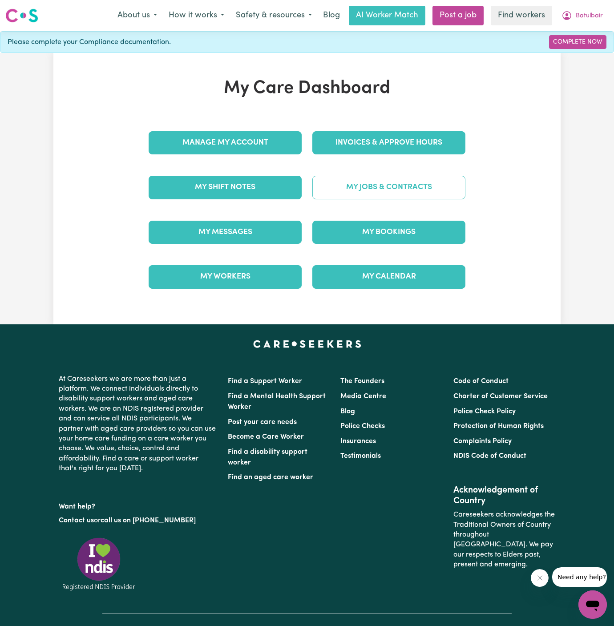
click at [414, 187] on link "My Jobs & Contracts" at bounding box center [388, 187] width 153 height 23
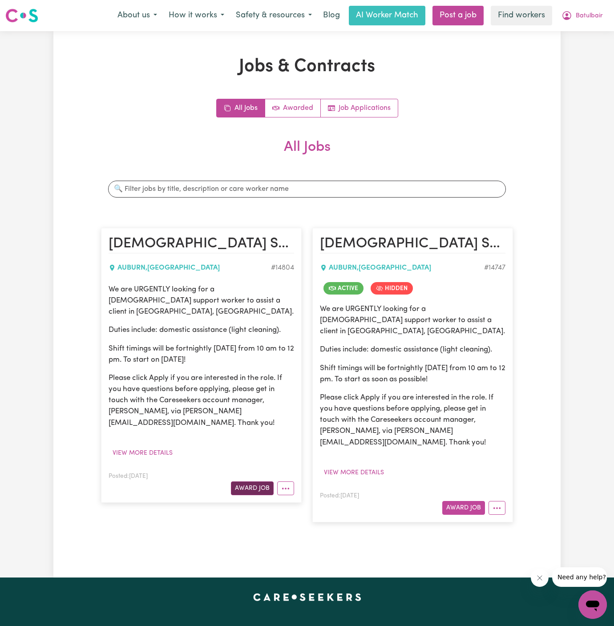
click at [253, 482] on button "Award Job" at bounding box center [252, 489] width 43 height 14
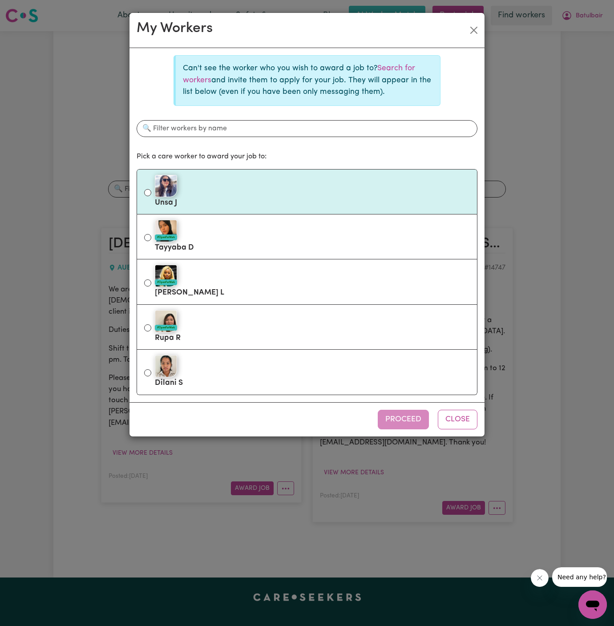
click at [283, 194] on div at bounding box center [312, 186] width 315 height 22
click at [151, 194] on input "Unsa J" at bounding box center [147, 192] width 7 height 7
radio input "true"
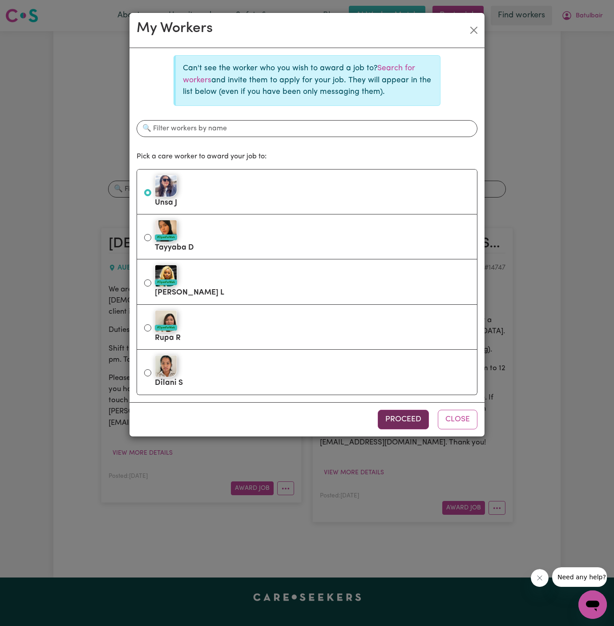
click at [413, 421] on button "Proceed" at bounding box center [403, 420] width 51 height 20
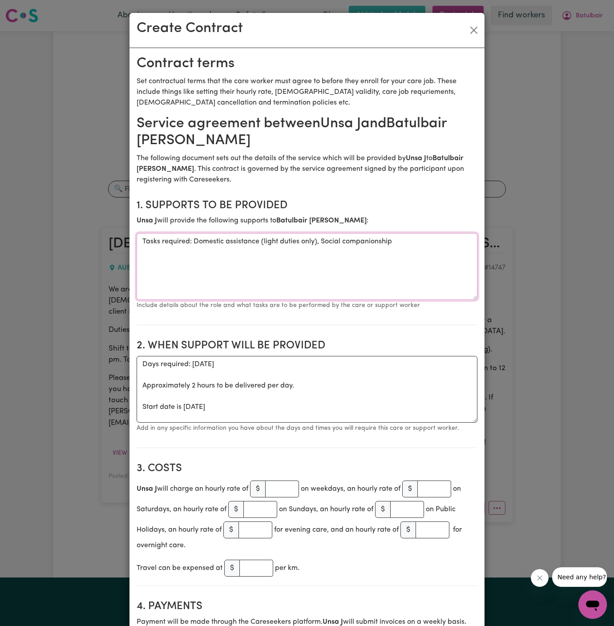
drag, startPoint x: 194, startPoint y: 242, endPoint x: 57, endPoint y: 240, distance: 137.6
click at [57, 240] on div "Create Contract Contract terms Set contractual terms that the care worker must …" at bounding box center [307, 313] width 614 height 626
type textarea "Domestic assistance (light duties only), Social companionship"
drag, startPoint x: 137, startPoint y: 413, endPoint x: 134, endPoint y: 352, distance: 61.0
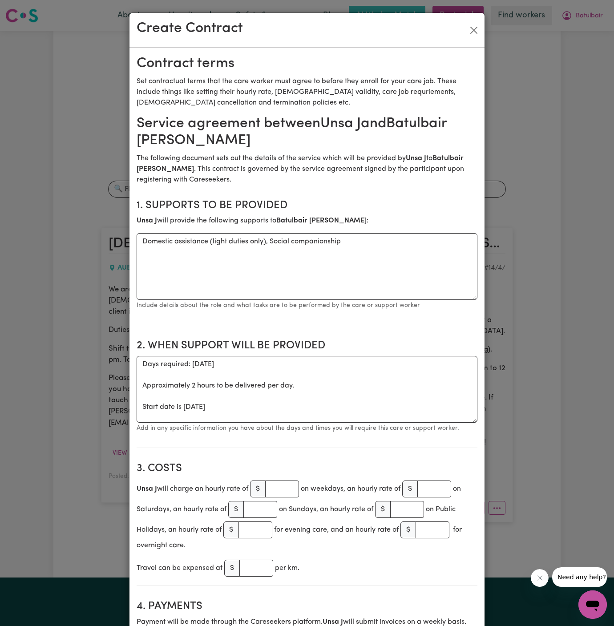
drag, startPoint x: 140, startPoint y: 407, endPoint x: 134, endPoint y: 364, distance: 43.1
click at [198, 361] on textarea "Start date is [DATE]" at bounding box center [307, 389] width 341 height 67
click at [231, 361] on textarea "Start date is [DATE]" at bounding box center [307, 389] width 341 height 67
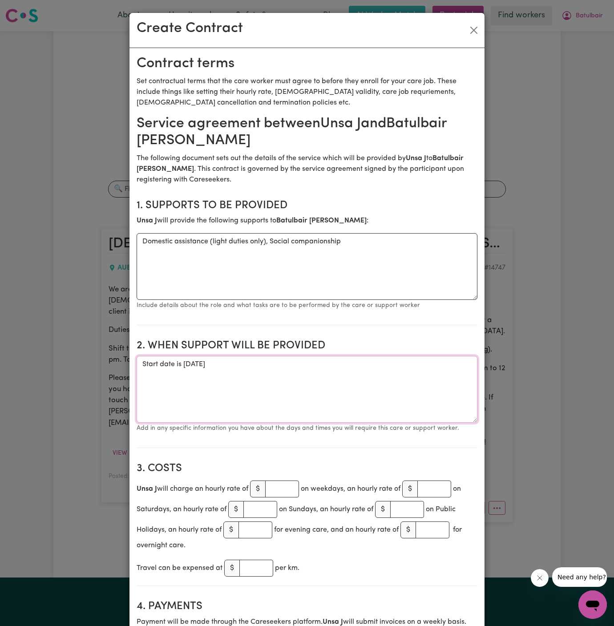
click at [267, 359] on textarea "Start date is [DATE]" at bounding box center [307, 389] width 341 height 67
click at [280, 359] on textarea "Start date is [DATE]" at bounding box center [307, 389] width 341 height 67
type textarea "Start date is [DATE] from 10 am to 12 pm Fortnightly [DATE] from 10 am to 12 pm"
click at [281, 493] on input "number" at bounding box center [282, 489] width 34 height 17
type input "45"
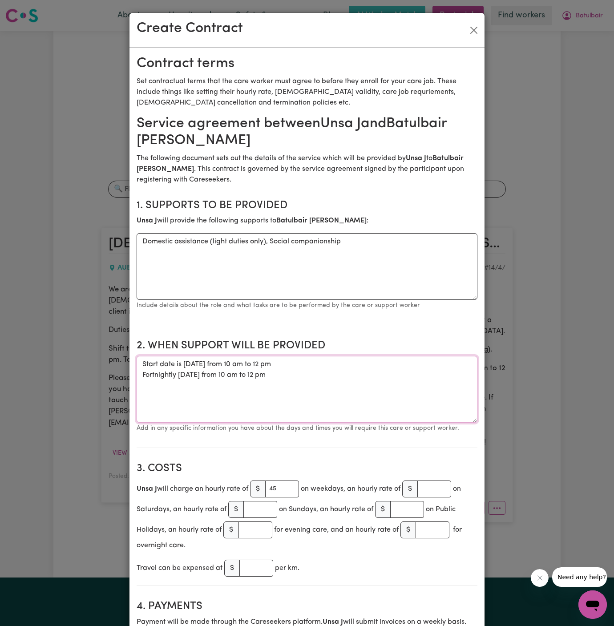
click at [303, 414] on textarea "Start date is [DATE] from 10 am to 12 pm Fortnightly [DATE] from 10 am to 12 pm" at bounding box center [307, 389] width 341 height 67
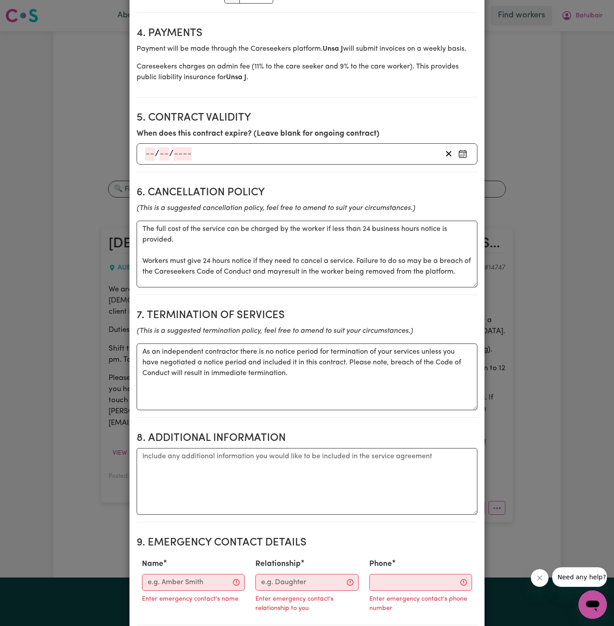
scroll to position [660, 0]
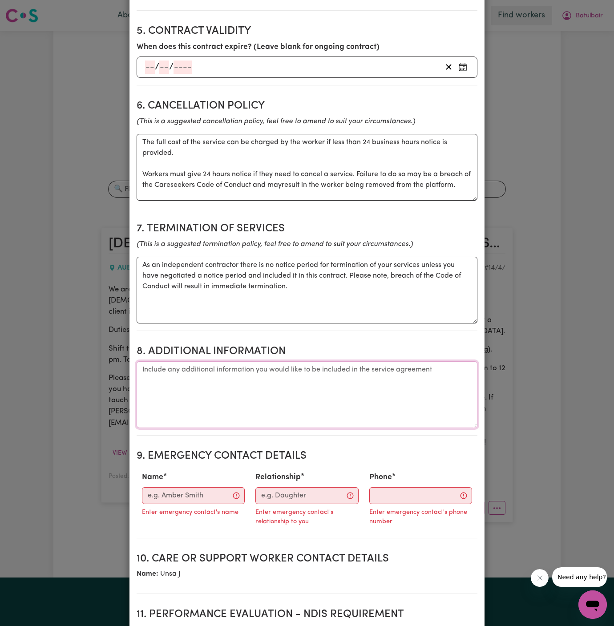
click at [249, 400] on textarea "Additional information" at bounding box center [307, 394] width 341 height 67
paste textarea "[STREET_ADDRESS]"
type textarea "Client's Address: [STREET_ADDRESS]"
click at [187, 495] on input "Name" at bounding box center [193, 495] width 103 height 17
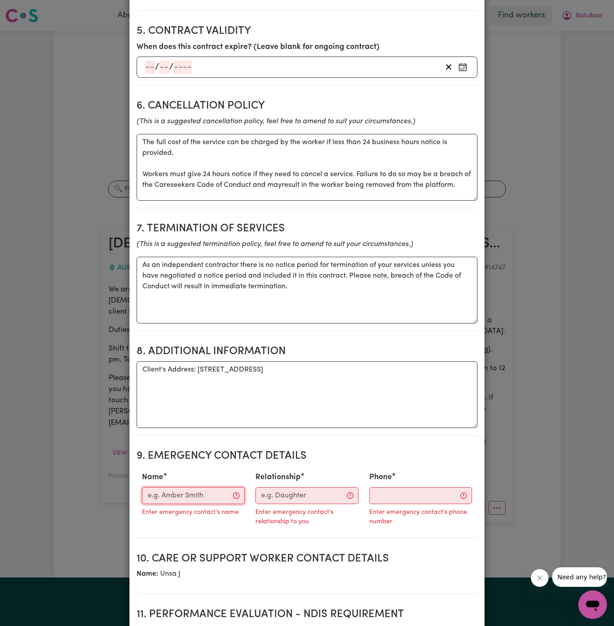
click at [188, 495] on input "Name" at bounding box center [193, 495] width 103 height 17
paste input "Case Manager - Vitality Club || 281032037"
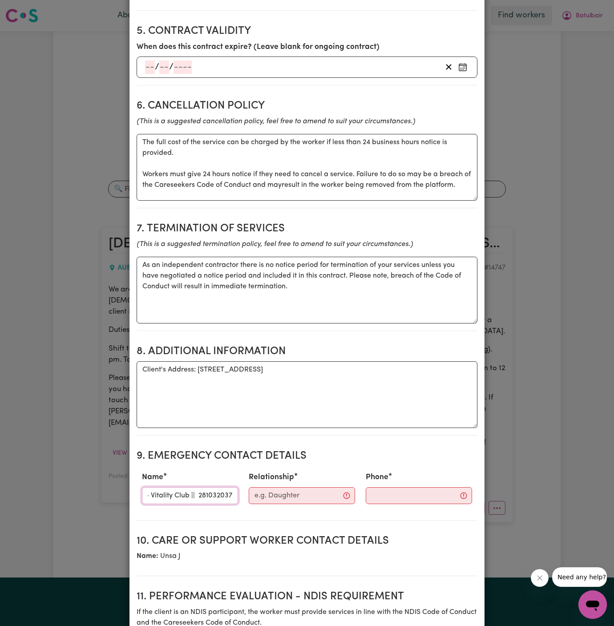
scroll to position [0, 61]
drag, startPoint x: 191, startPoint y: 494, endPoint x: 243, endPoint y: 492, distance: 51.7
click at [243, 492] on div "Name Case Manager - Vitality Club || 281032037 Relationship Phone" at bounding box center [307, 487] width 341 height 39
click at [217, 493] on input "Case Manager - Vitality Club || 281032037" at bounding box center [190, 495] width 96 height 17
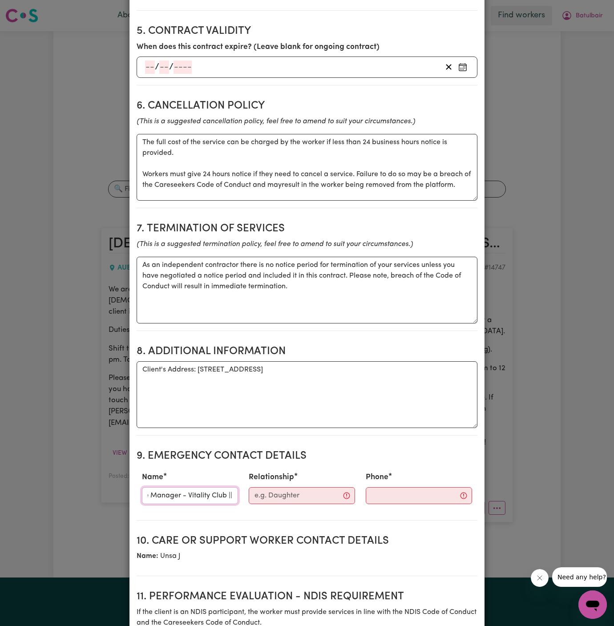
scroll to position [0, 25]
type input "Case Manager - Vitality Club ||"
click at [403, 491] on input "Phone" at bounding box center [419, 495] width 106 height 17
paste input "281032037"
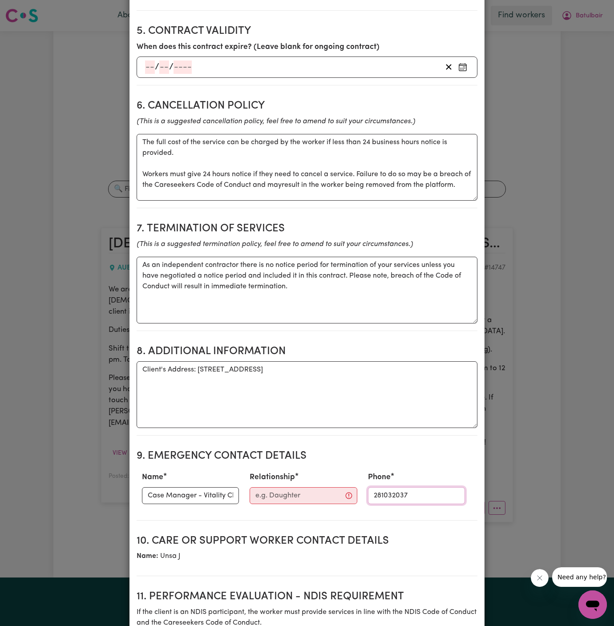
type input "281032037"
drag, startPoint x: 201, startPoint y: 495, endPoint x: 74, endPoint y: 495, distance: 126.4
click at [74, 495] on div "Create Contract Contract terms Set contractual terms that the care worker must …" at bounding box center [307, 313] width 614 height 626
type input "Vitality Club ||"
click at [251, 496] on input "Relationship" at bounding box center [304, 495] width 108 height 17
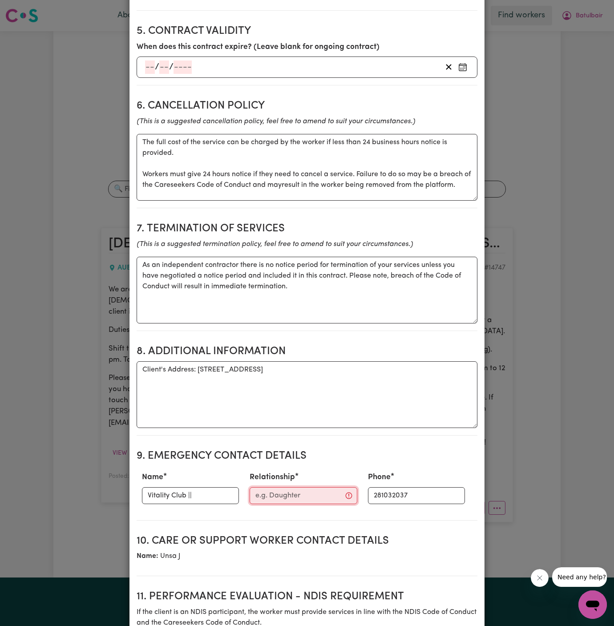
paste input "Case Manager -"
type input "Case Manager -"
click at [199, 499] on input "Vitality Club ||" at bounding box center [190, 495] width 97 height 17
click at [149, 491] on input "Vitality Club" at bounding box center [190, 495] width 97 height 17
type input "Vitality Club"
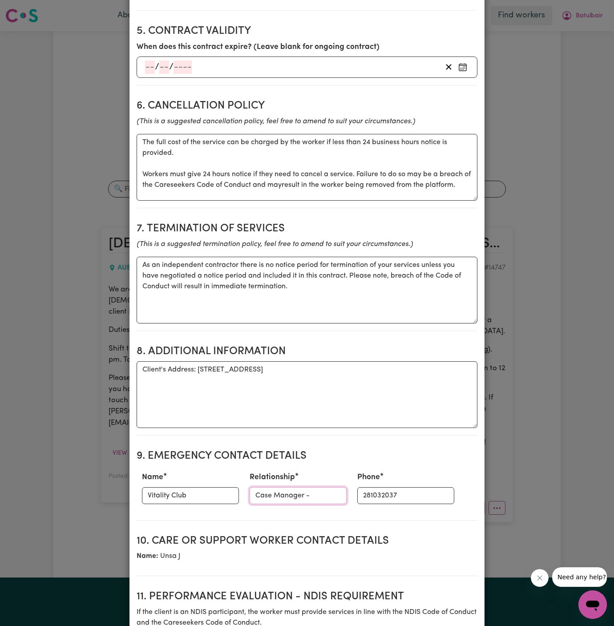
click at [318, 490] on input "Case Manager -" at bounding box center [298, 495] width 97 height 17
type input "Case Manager"
click at [238, 348] on h2 "8. Additional Information" at bounding box center [307, 351] width 341 height 13
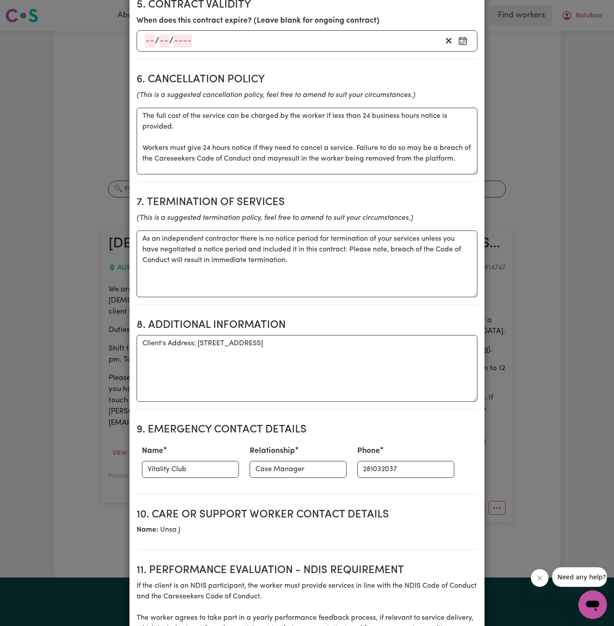
scroll to position [799, 0]
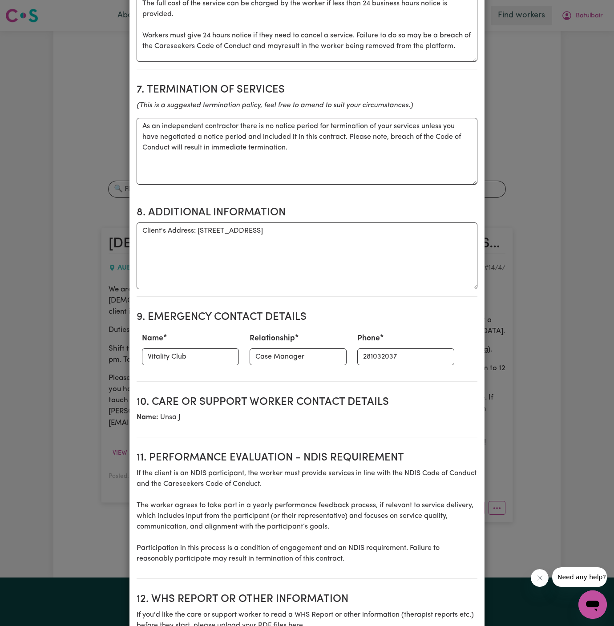
click at [366, 412] on p "Name: [PERSON_NAME]" at bounding box center [307, 417] width 341 height 11
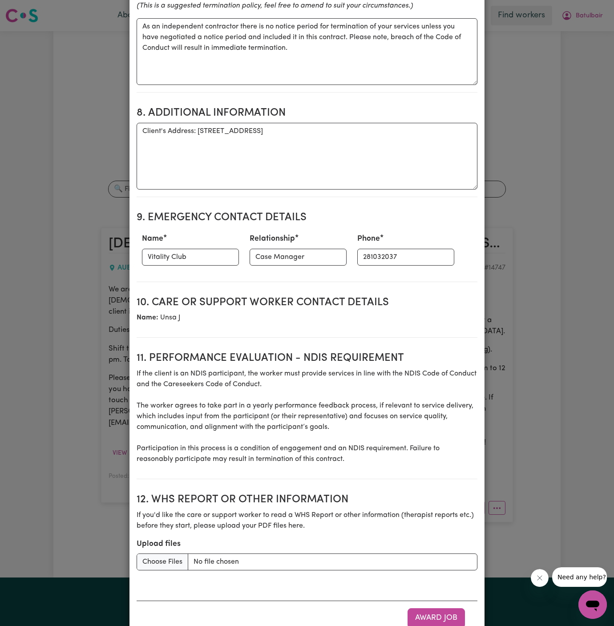
scroll to position [924, 0]
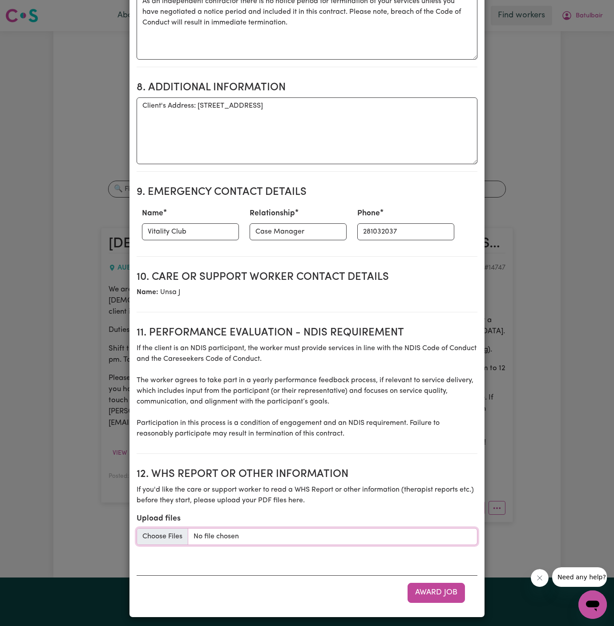
click at [162, 536] on input "Upload files" at bounding box center [307, 536] width 341 height 17
type input "C:\fakepath\Batulbai_Gulamali_Care_Plan_20250711 (2).docx"
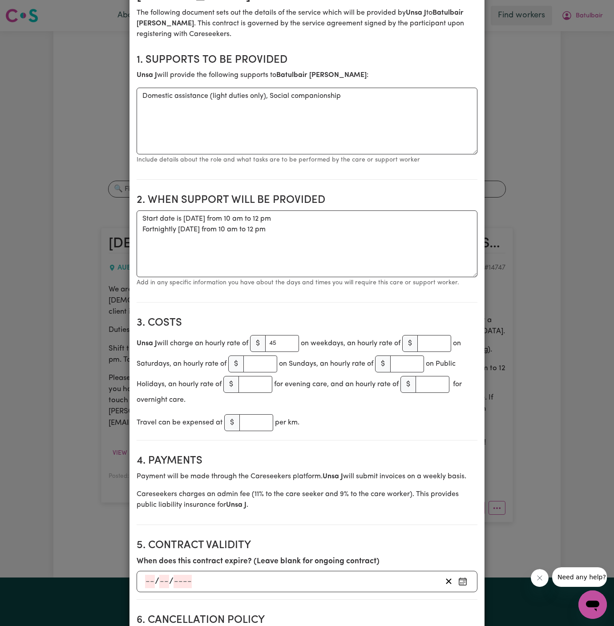
scroll to position [149, 0]
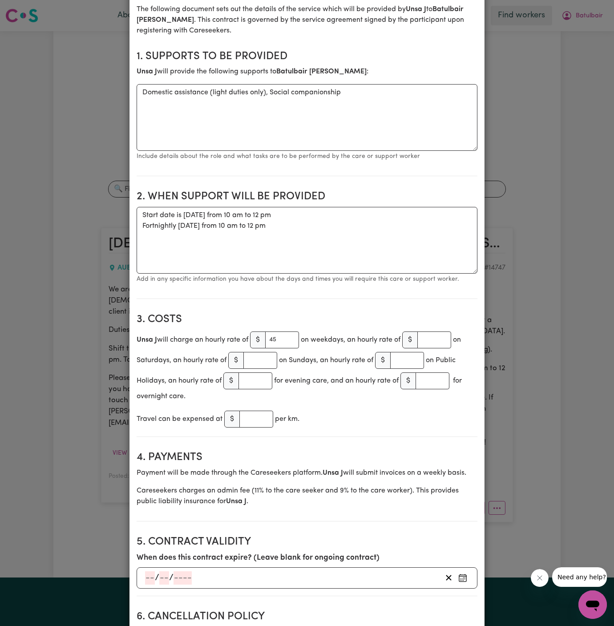
click at [372, 419] on div "Travel can be expensed at $ per km." at bounding box center [307, 419] width 341 height 20
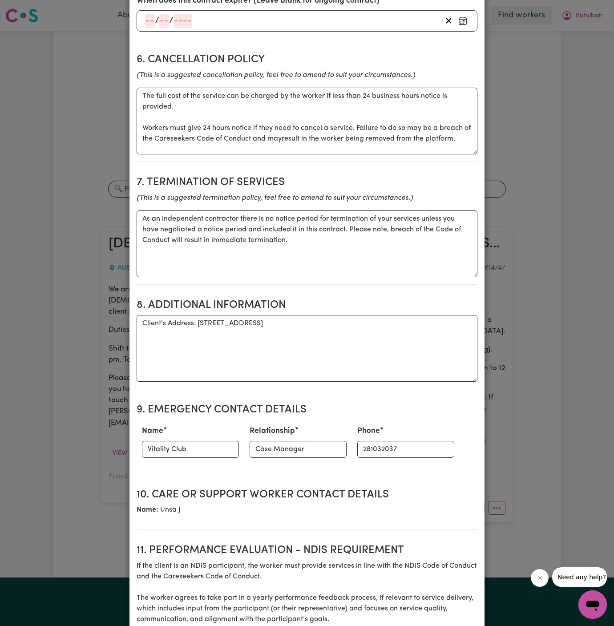
scroll to position [924, 0]
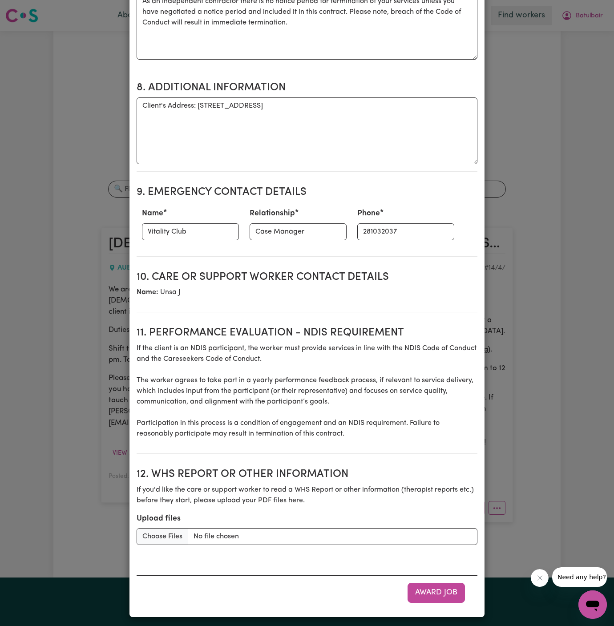
click at [438, 576] on div "Award Job" at bounding box center [307, 593] width 341 height 34
click at [439, 585] on button "Award Job" at bounding box center [436, 593] width 57 height 20
type textarea "Tasks required: Domestic assistance (light duties only), Social companionship"
type textarea "Days required: [DATE] Approximately 2 hours to be delivered per day. Start date…"
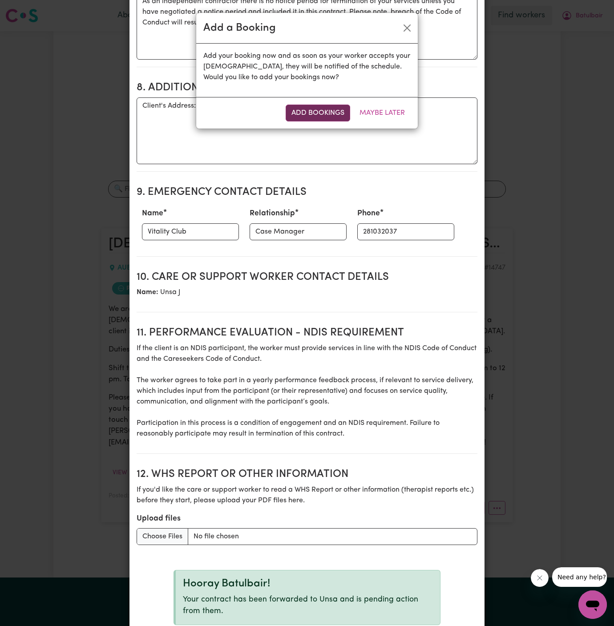
click at [307, 118] on button "Add Bookings" at bounding box center [318, 113] width 65 height 17
type textarea "Tasks required: Domestic assistance (light duties only), Social companionship"
type textarea "Days required: [DATE] Approximately 2 hours to be delivered per day. Start date…"
type textarea "The full cost of the service can be charged by the worker if less than 24 busin…"
type textarea "As an independent contractor there is no notice period for termination of your …"
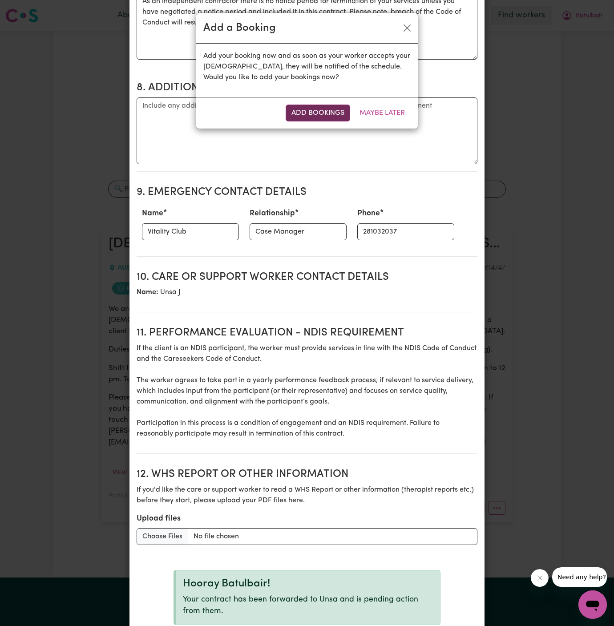
scroll to position [941, 0]
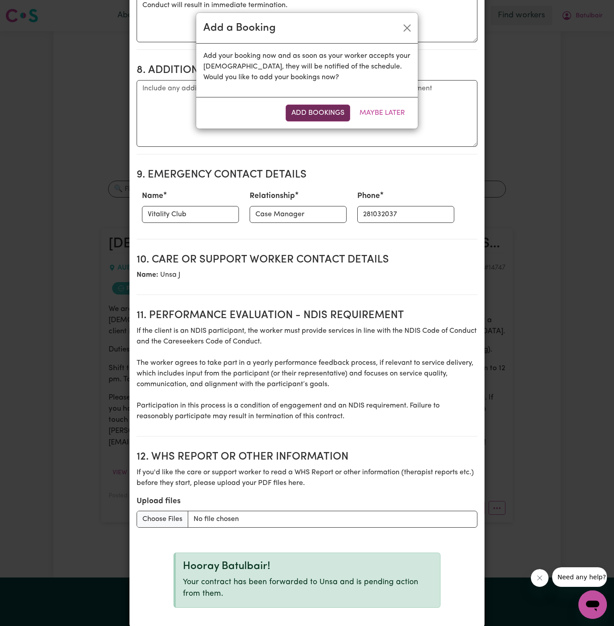
select select "pm"
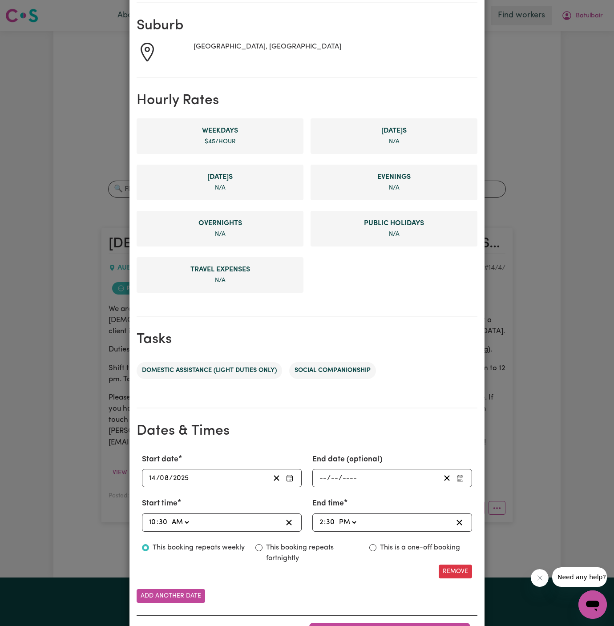
scroll to position [168, 0]
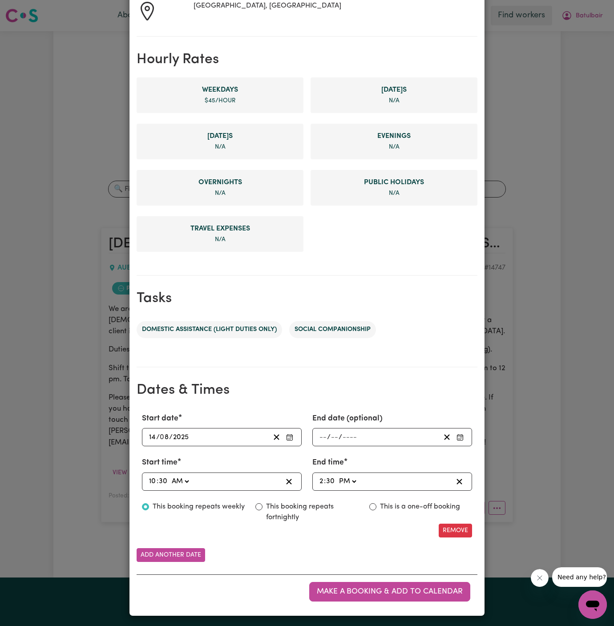
click at [152, 437] on input "14" at bounding box center [153, 437] width 8 height 12
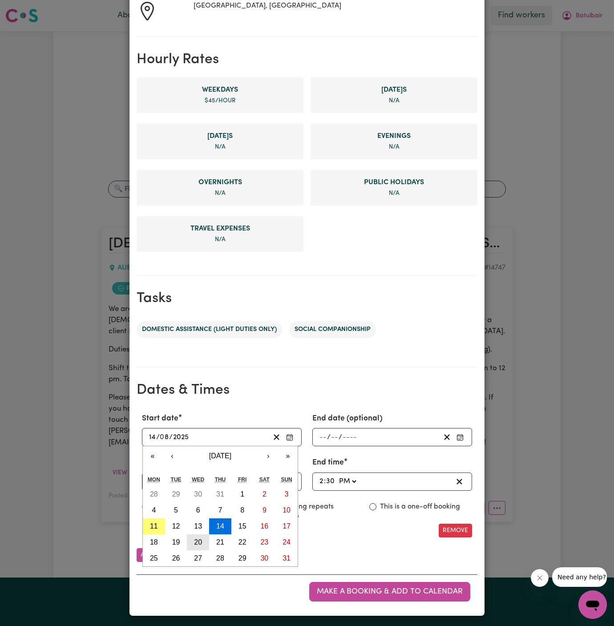
click at [200, 540] on abbr "20" at bounding box center [198, 543] width 8 height 8
type input "[DATE]"
type input "20"
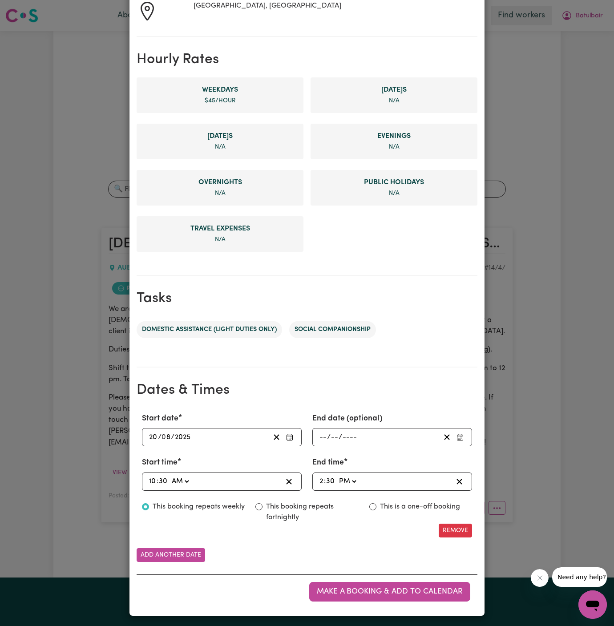
click at [165, 485] on input "30" at bounding box center [162, 482] width 9 height 12
type input "9"
type input "10:09"
type input "90"
click at [162, 480] on input "90" at bounding box center [162, 482] width 9 height 12
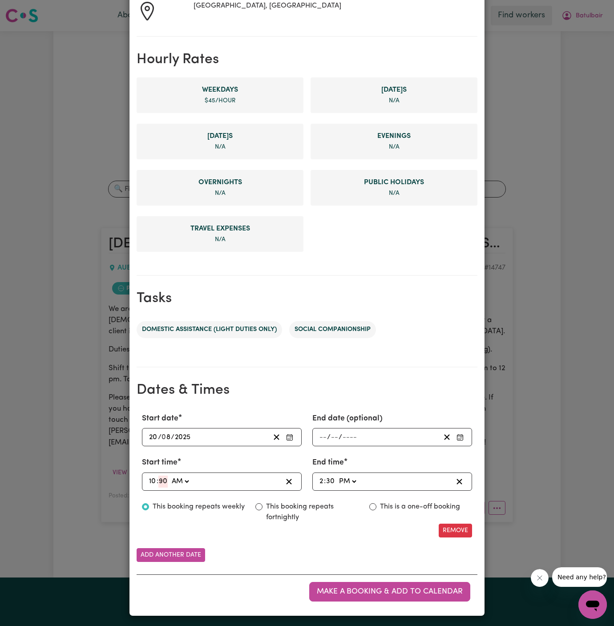
click at [162, 480] on input "90" at bounding box center [162, 482] width 9 height 12
type input "10:00"
type input "00"
click at [321, 479] on input "2" at bounding box center [321, 482] width 5 height 12
type input "13:30"
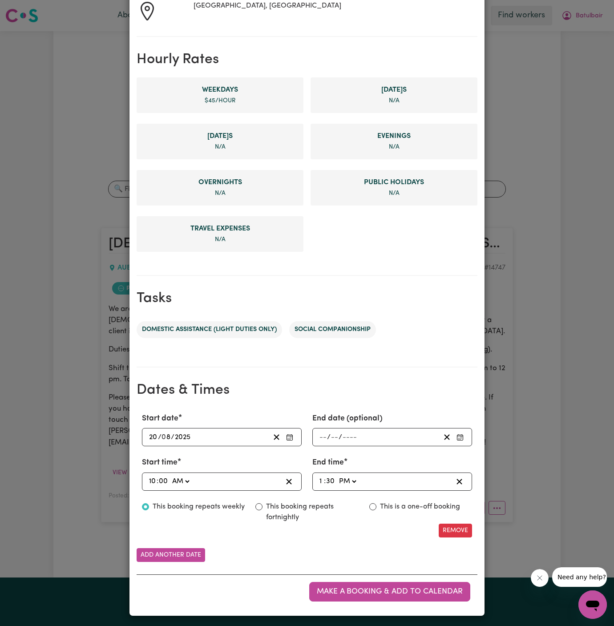
type input "12"
type input "12:00"
type input "00"
click at [391, 540] on div "Start date [DATE] 20 / 0 8 / 2025 « ‹ [DATE] › » Mon Tue Wed Thu Fri Sat Sun 28…" at bounding box center [307, 475] width 341 height 139
click at [289, 508] on label "This booking repeats fortnightly" at bounding box center [312, 512] width 92 height 21
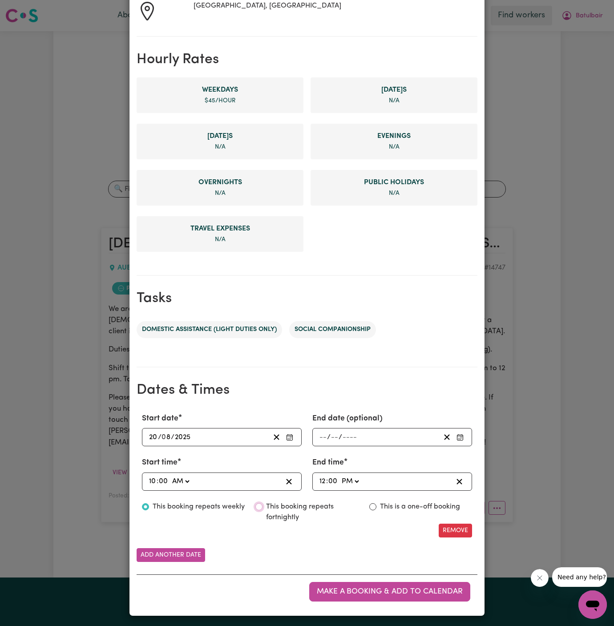
click at [263, 508] on input "This booking repeats fortnightly" at bounding box center [259, 506] width 7 height 7
radio input "true"
click at [422, 592] on span "Make a booking & add to calendar" at bounding box center [390, 592] width 146 height 8
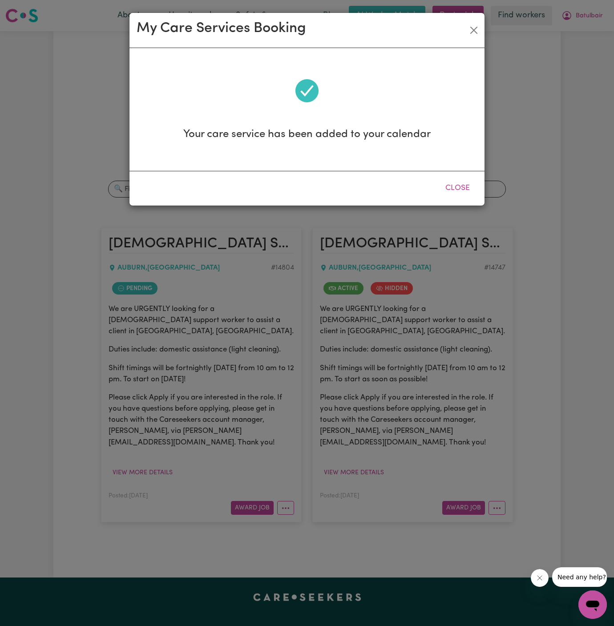
scroll to position [0, 0]
click at [464, 185] on button "Close" at bounding box center [458, 188] width 40 height 20
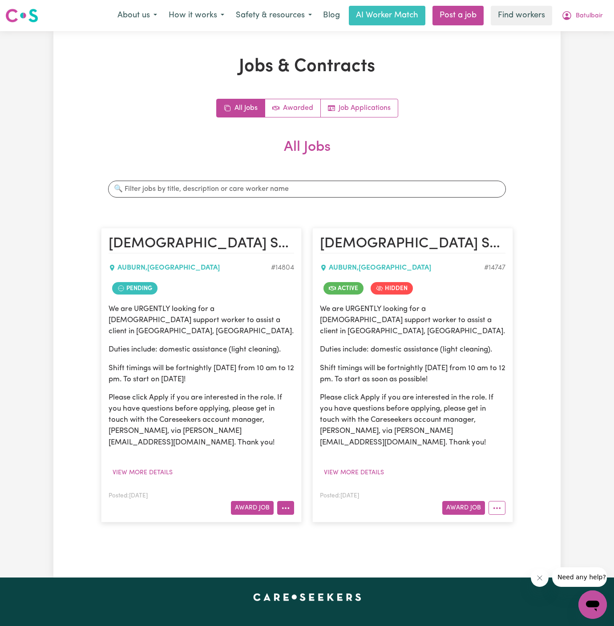
click at [285, 501] on button "More options" at bounding box center [285, 508] width 17 height 14
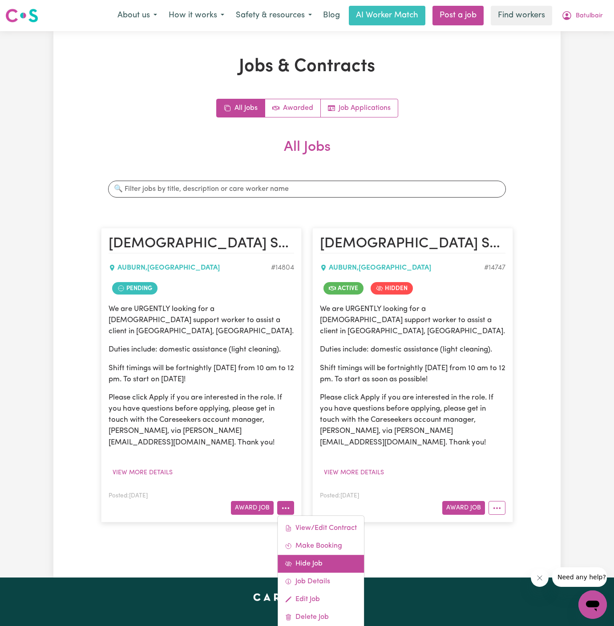
click at [330, 555] on link "Hide Job" at bounding box center [321, 564] width 86 height 18
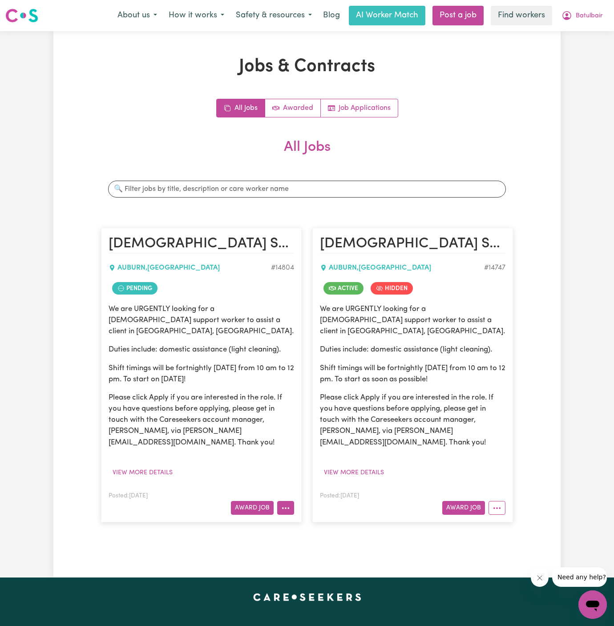
click at [285, 501] on button "More options" at bounding box center [285, 508] width 17 height 14
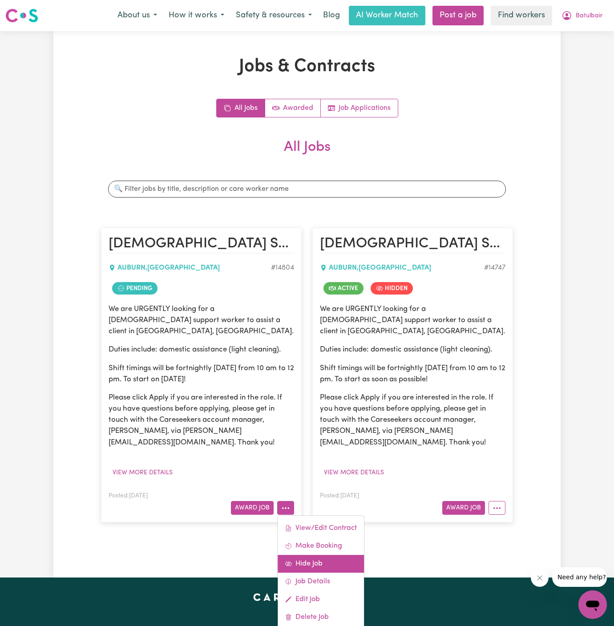
click at [325, 555] on link "Hide Job" at bounding box center [321, 564] width 86 height 18
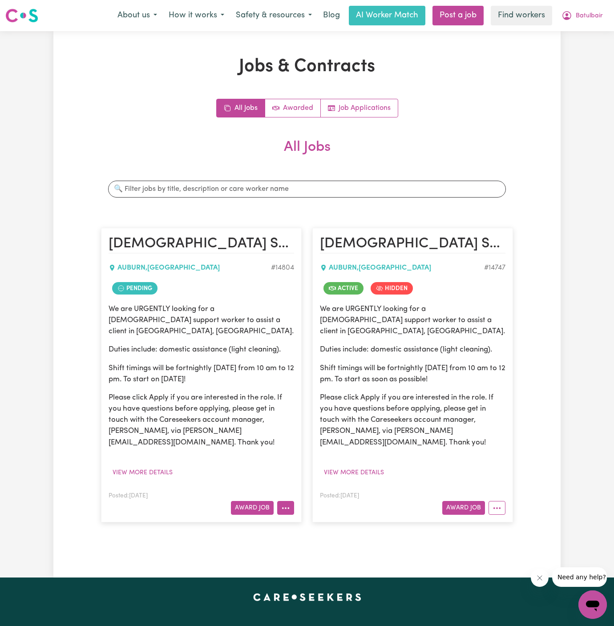
click at [284, 504] on icon "More options" at bounding box center [285, 508] width 9 height 9
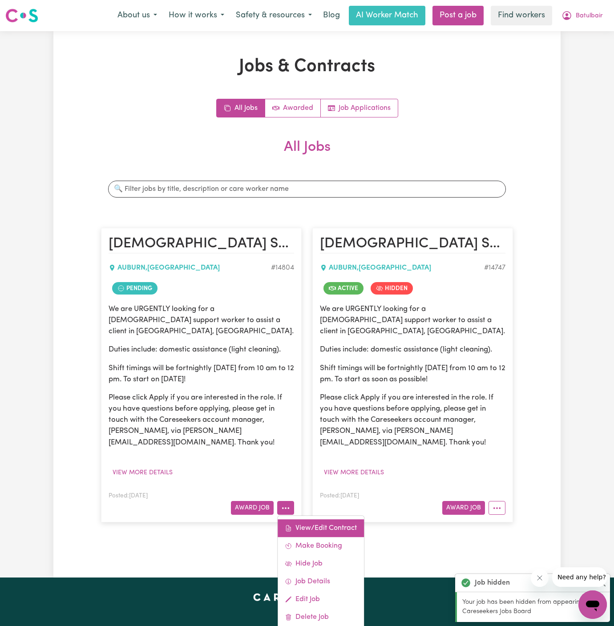
click at [310, 519] on link "View/Edit Contract" at bounding box center [321, 528] width 86 height 18
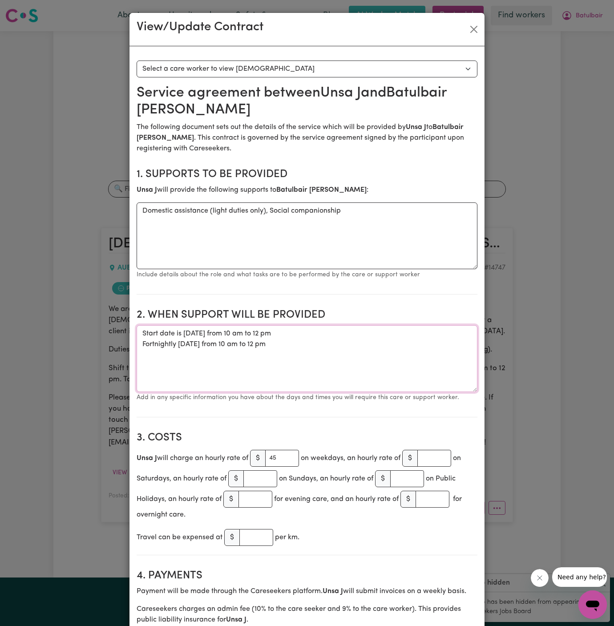
drag, startPoint x: 292, startPoint y: 349, endPoint x: 128, endPoint y: 347, distance: 163.8
click at [128, 347] on div "View/Update Contract Select a contract to view Select a care worker to view [DE…" at bounding box center [307, 313] width 614 height 626
paste textarea "Unsa"
click at [153, 340] on textarea "Start date is [DATE] from 10 am to 12 pm Fortnightly [DATE] from 10 am to 12 pm" at bounding box center [307, 358] width 341 height 67
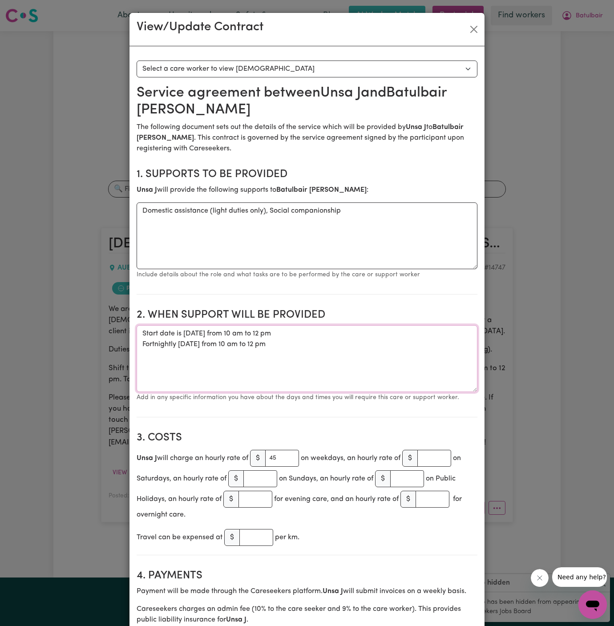
click at [268, 342] on textarea "Start date is [DATE] from 10 am to 12 pm Fortnightly [DATE] from 10 am to 12 pm" at bounding box center [307, 358] width 341 height 67
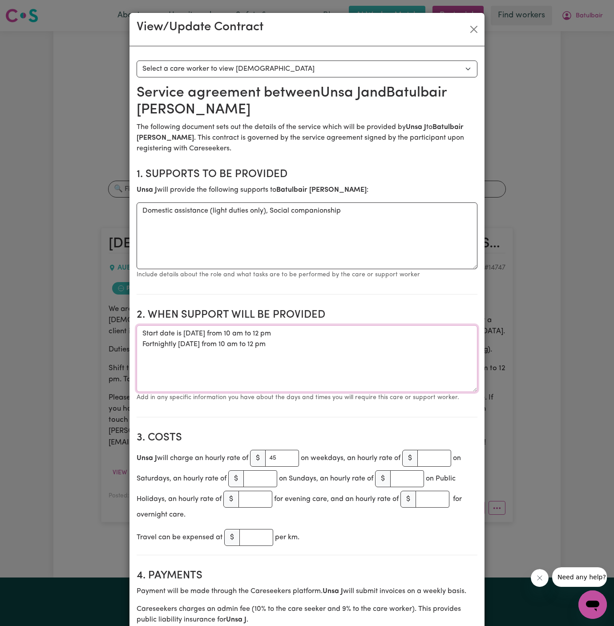
click at [306, 345] on textarea "Start date is [DATE] from 10 am to 12 pm Fortnightly [DATE] from 10 am to 12 pm" at bounding box center [307, 358] width 341 height 67
drag, startPoint x: 309, startPoint y: 346, endPoint x: 155, endPoint y: 325, distance: 155.9
click at [155, 325] on textarea "Start date is [DATE] from 10 am to 12 pm Fortnightly [DATE] from 10 am to 12 pm" at bounding box center [307, 358] width 341 height 67
type textarea "Start date is [DATE] from 10 am to 12 pm Fortnightly [DATE] from 10 am to 12 pm"
click at [462, 28] on div "View/Update Contract" at bounding box center [307, 29] width 355 height 33
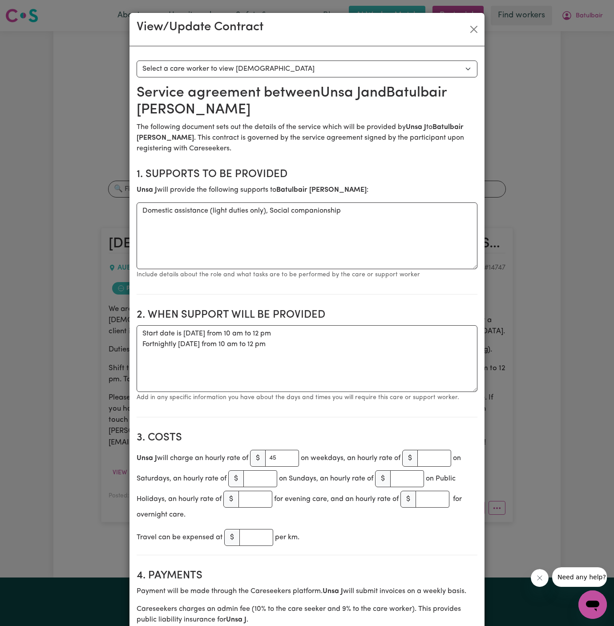
click at [483, 28] on div "View/Update Contract" at bounding box center [307, 29] width 355 height 33
click at [471, 28] on button "Close" at bounding box center [474, 29] width 14 height 14
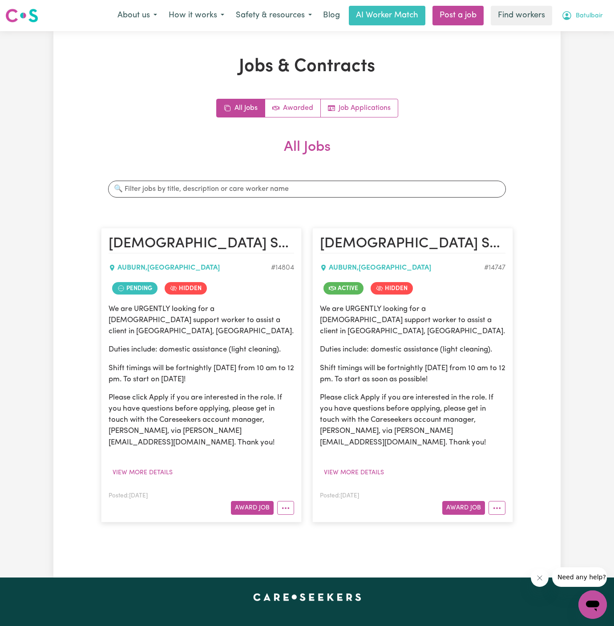
click at [590, 20] on span "Batulbair" at bounding box center [589, 16] width 27 height 10
click at [583, 49] on link "Logout" at bounding box center [573, 51] width 70 height 17
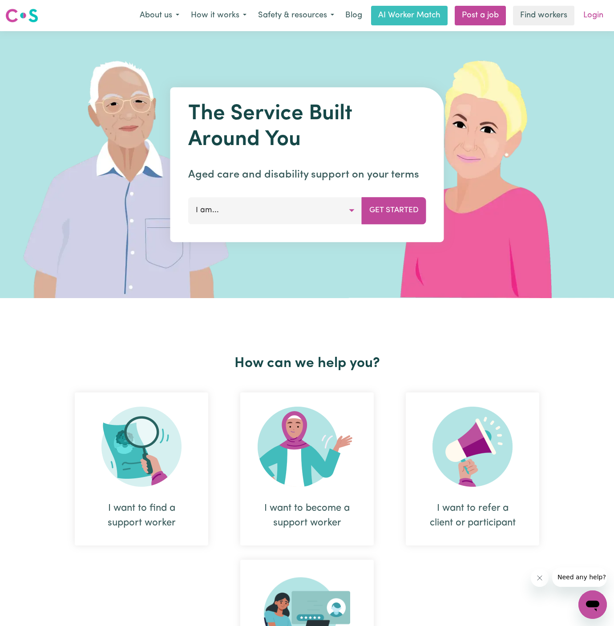
click at [596, 19] on link "Login" at bounding box center [593, 16] width 31 height 20
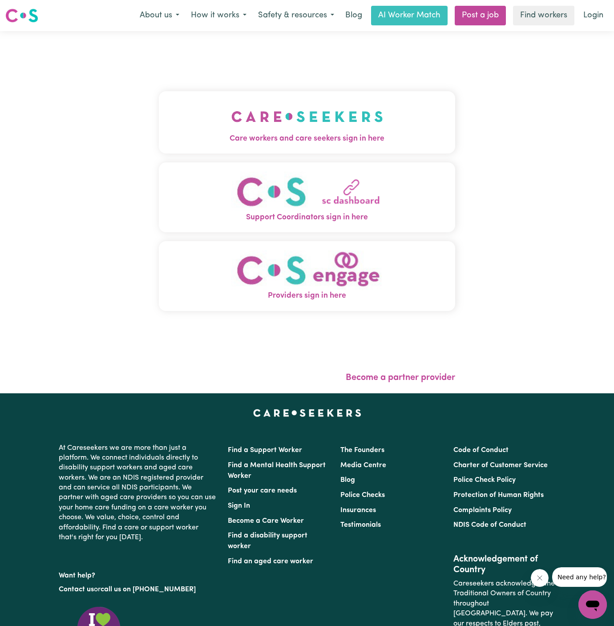
click at [324, 134] on span "Care workers and care seekers sign in here" at bounding box center [307, 139] width 296 height 12
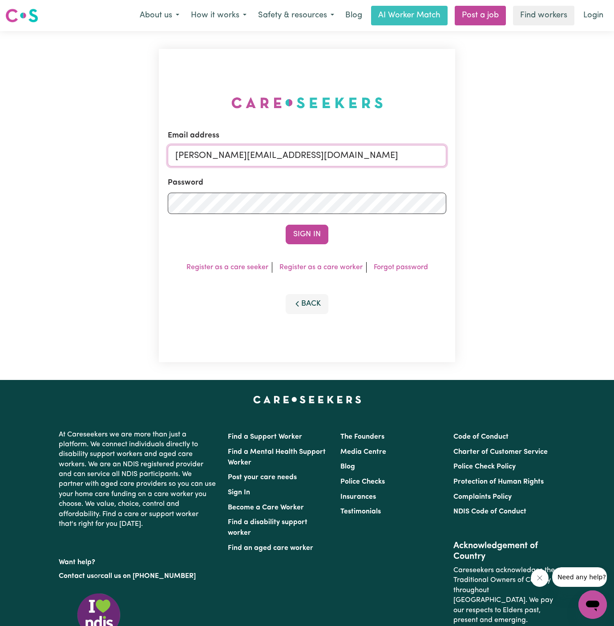
click at [365, 155] on input "[PERSON_NAME][EMAIL_ADDRESS][DOMAIN_NAME]" at bounding box center [307, 155] width 279 height 21
click at [361, 153] on input "[EMAIL_ADDRESS][DOMAIN_NAME]" at bounding box center [307, 155] width 279 height 21
drag, startPoint x: 222, startPoint y: 154, endPoint x: 454, endPoint y: 165, distance: 232.2
click at [454, 165] on div "Email address [EMAIL_ADDRESS][DOMAIN_NAME] Password Sign In Register as a care …" at bounding box center [307, 205] width 296 height 313
type input "[EMAIL_ADDRESS][DOMAIN_NAME]"
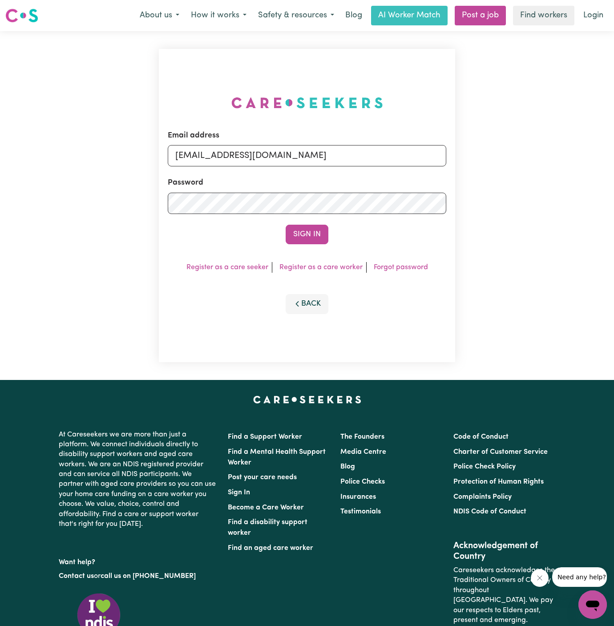
click at [286, 225] on button "Sign In" at bounding box center [307, 235] width 43 height 20
